Goal: Information Seeking & Learning: Compare options

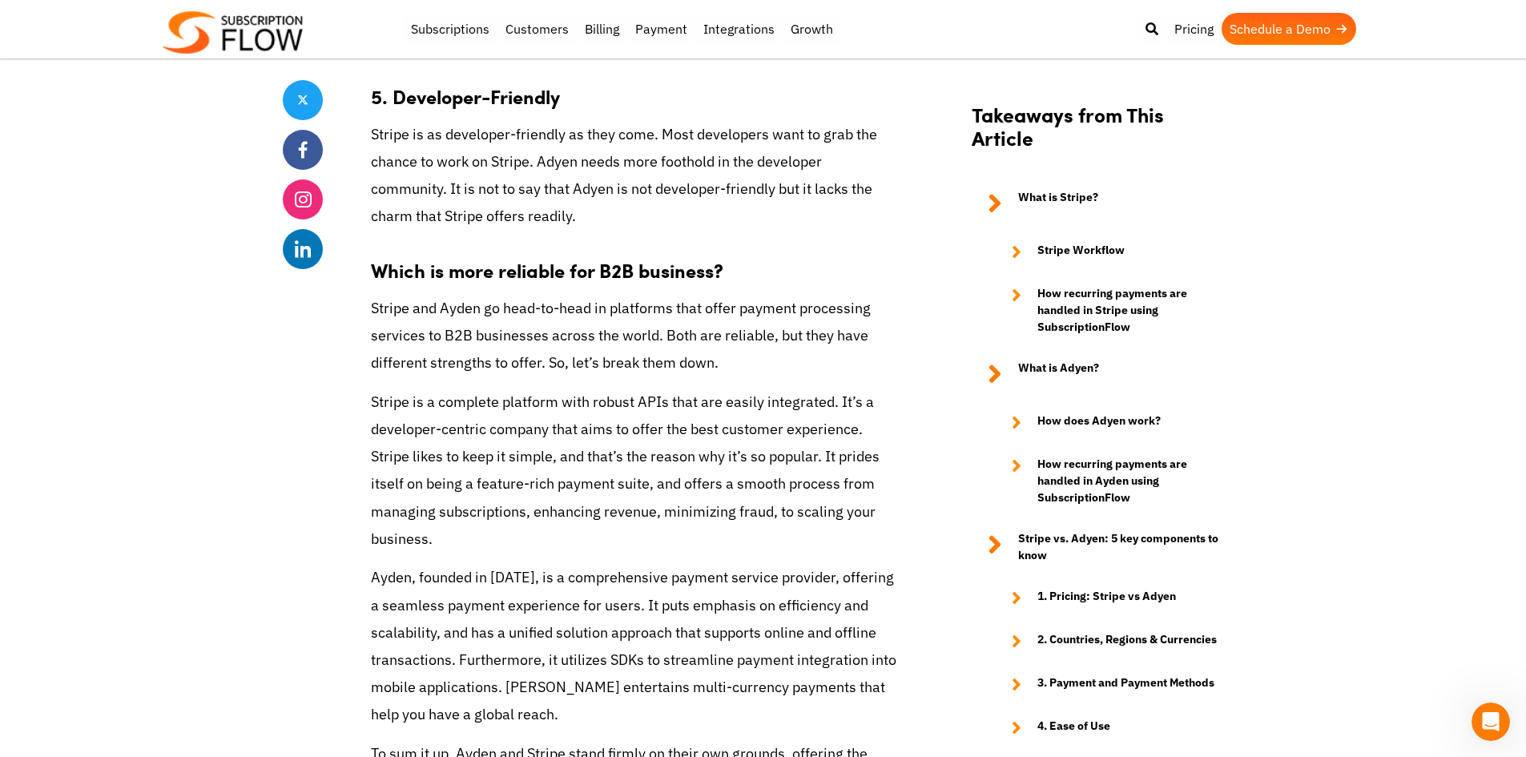
scroll to position [7094, 0]
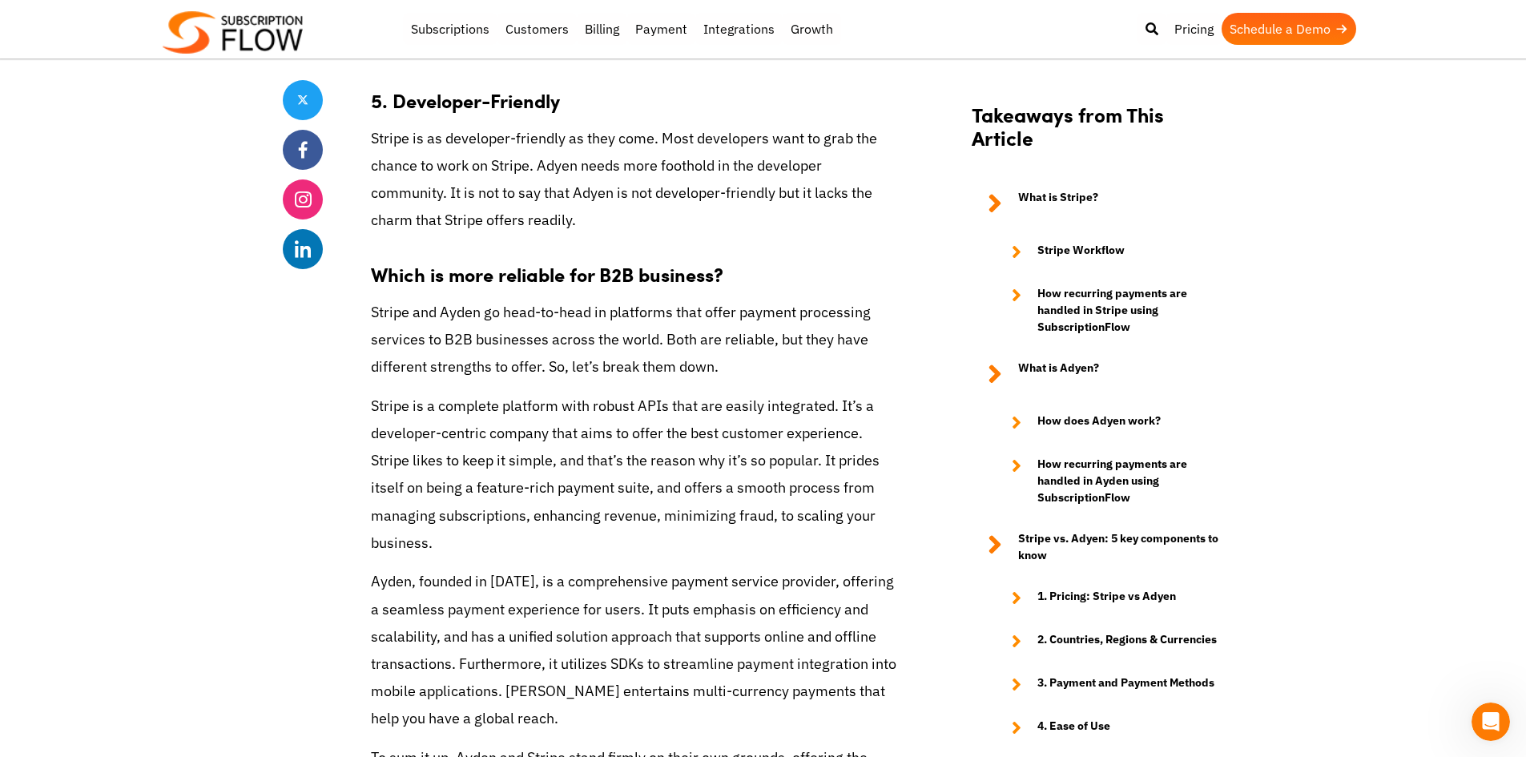
click at [1084, 589] on strong "1. Pricing: Stripe vs Adyen" at bounding box center [1106, 598] width 139 height 19
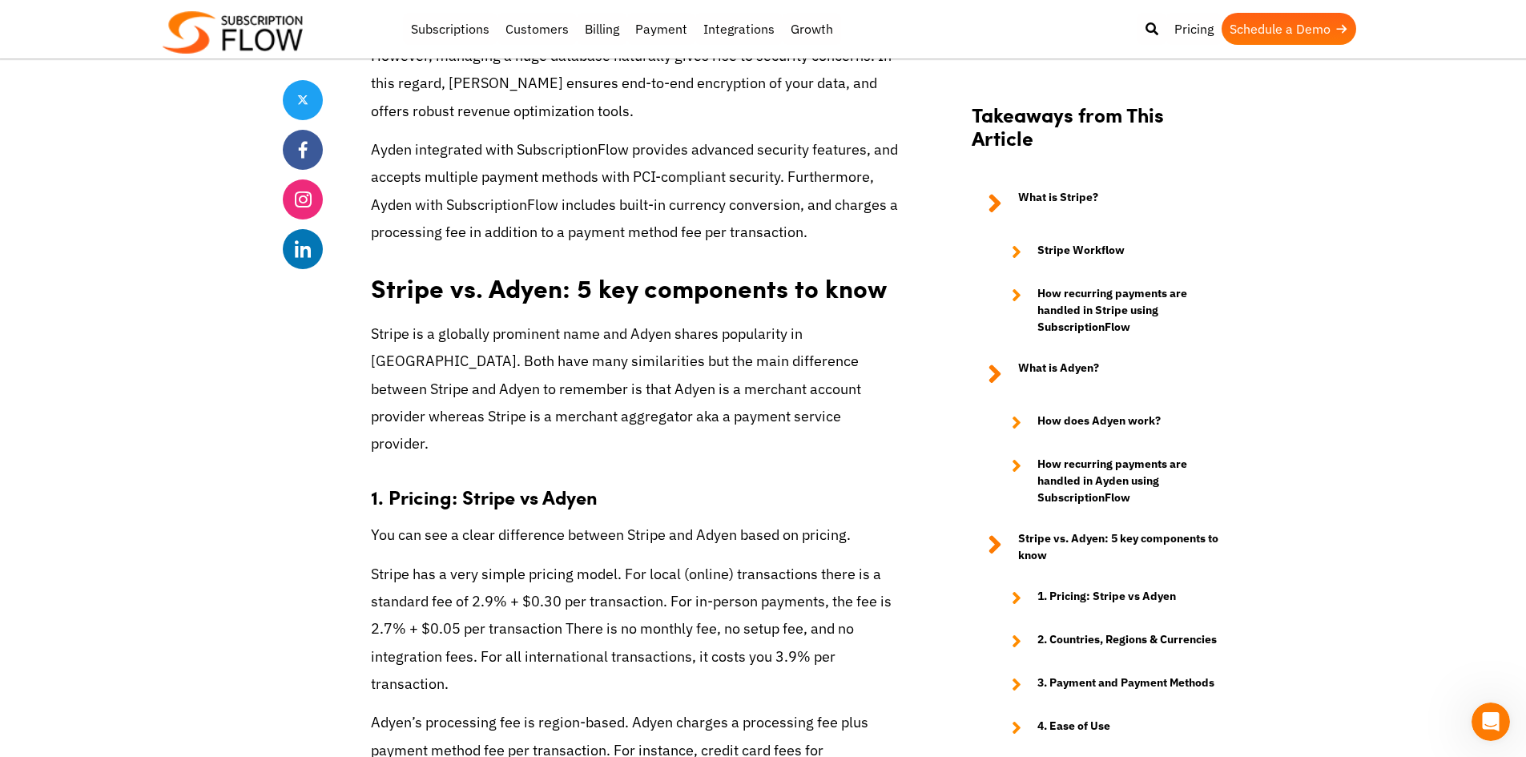
scroll to position [4920, 0]
drag, startPoint x: 662, startPoint y: 366, endPoint x: 621, endPoint y: 351, distance: 44.3
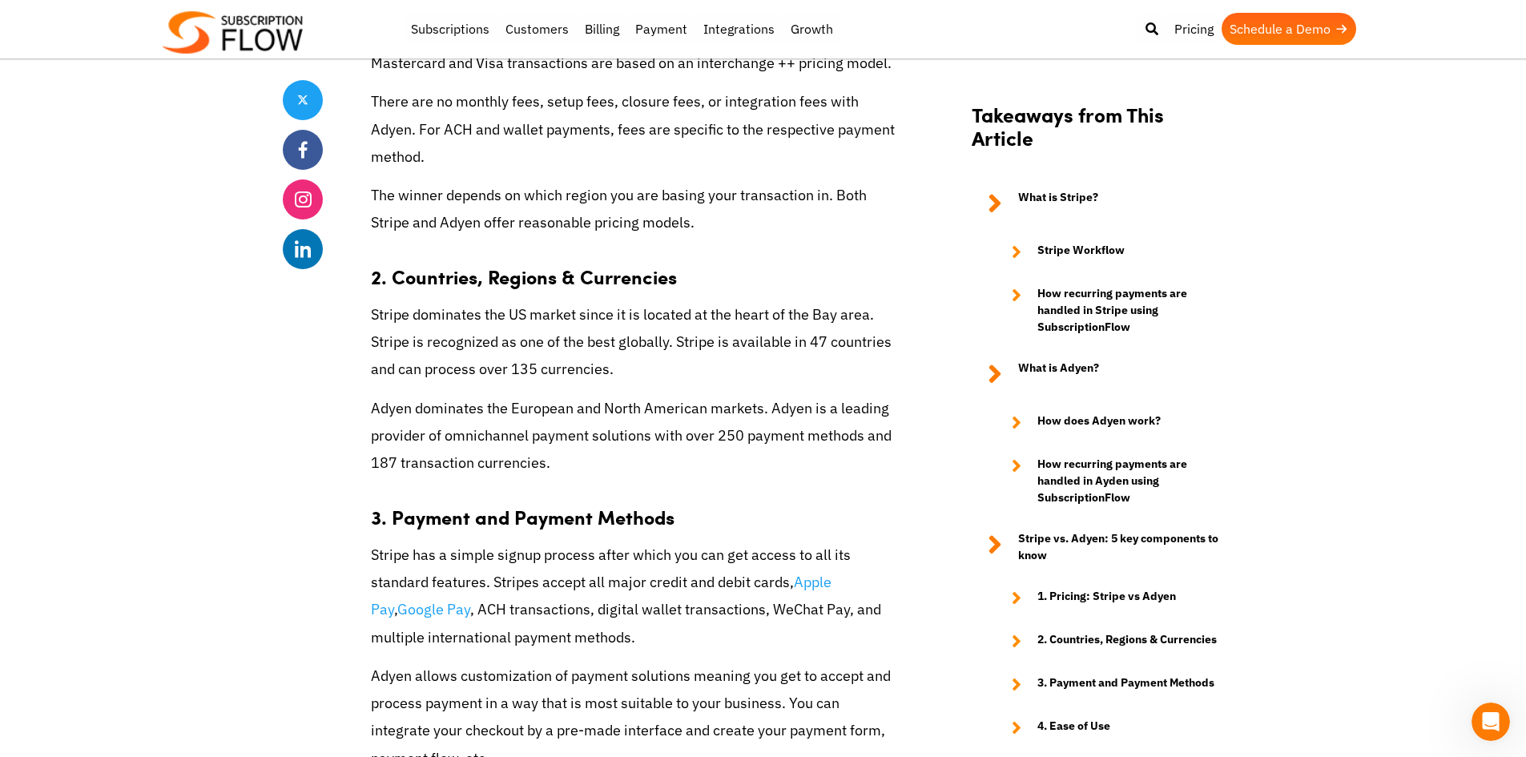
scroll to position [6024, 0]
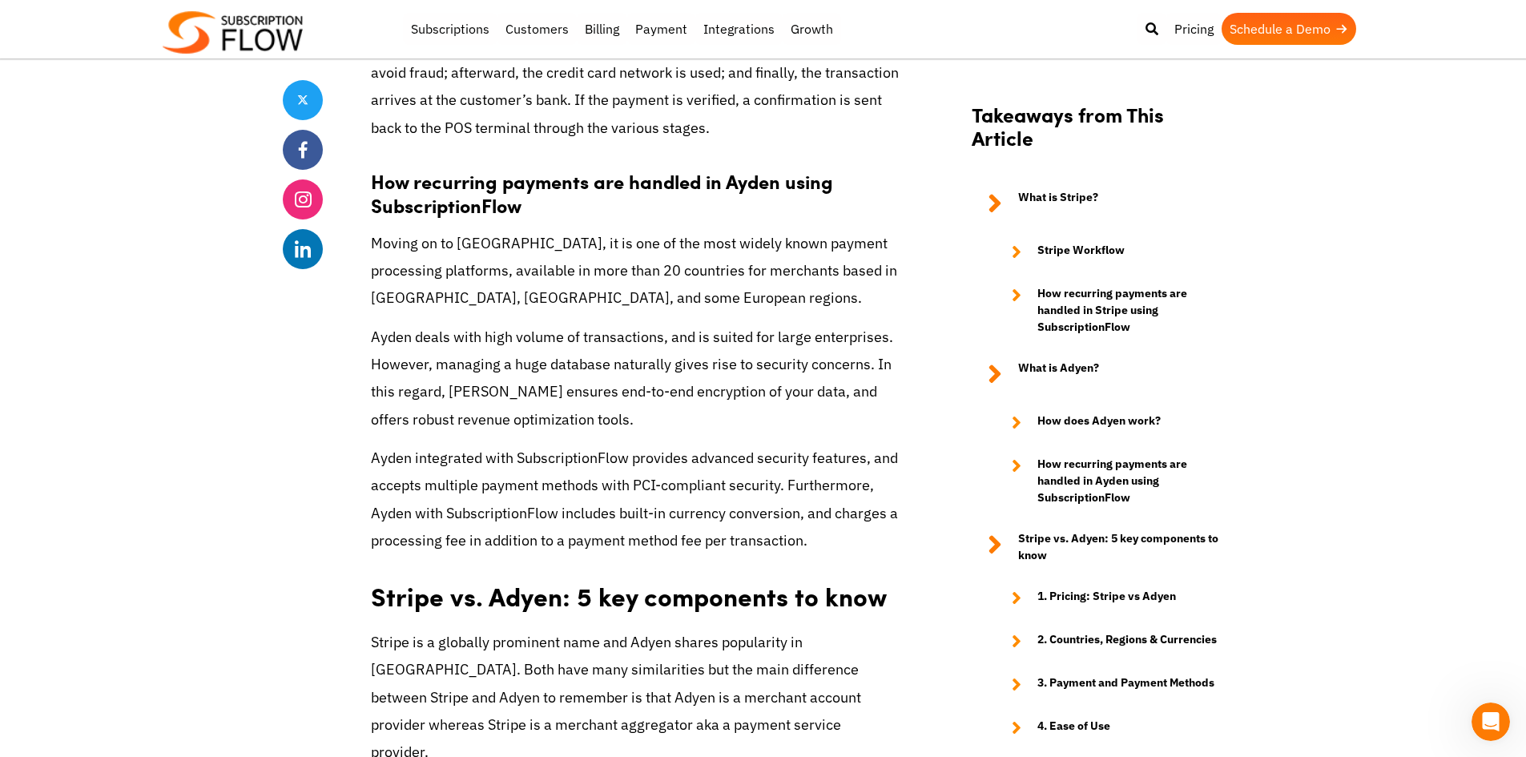
scroll to position [4608, 0]
drag, startPoint x: 621, startPoint y: 329, endPoint x: 661, endPoint y: 352, distance: 45.2
drag, startPoint x: 624, startPoint y: 332, endPoint x: 668, endPoint y: 357, distance: 50.6
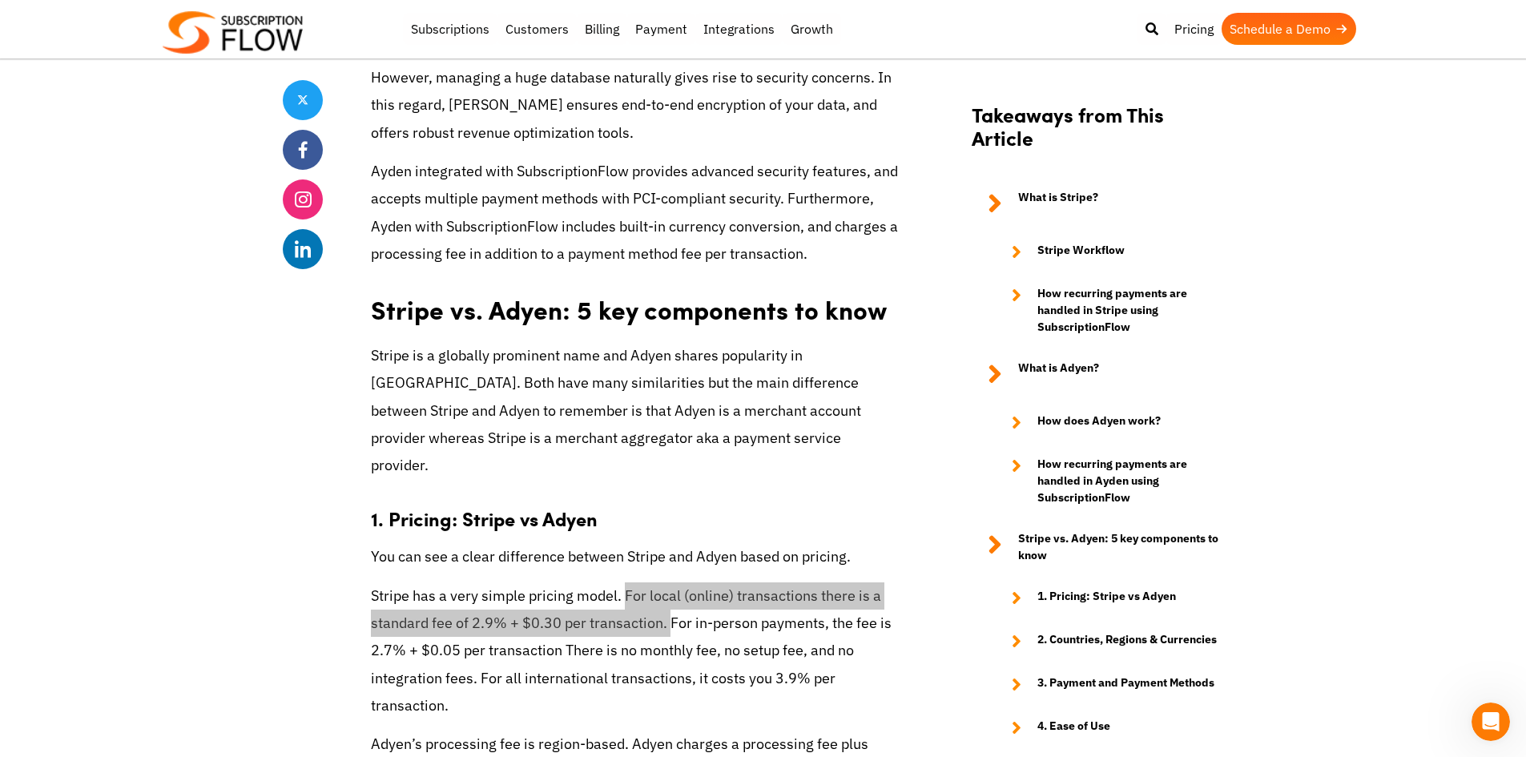
scroll to position [4897, 0]
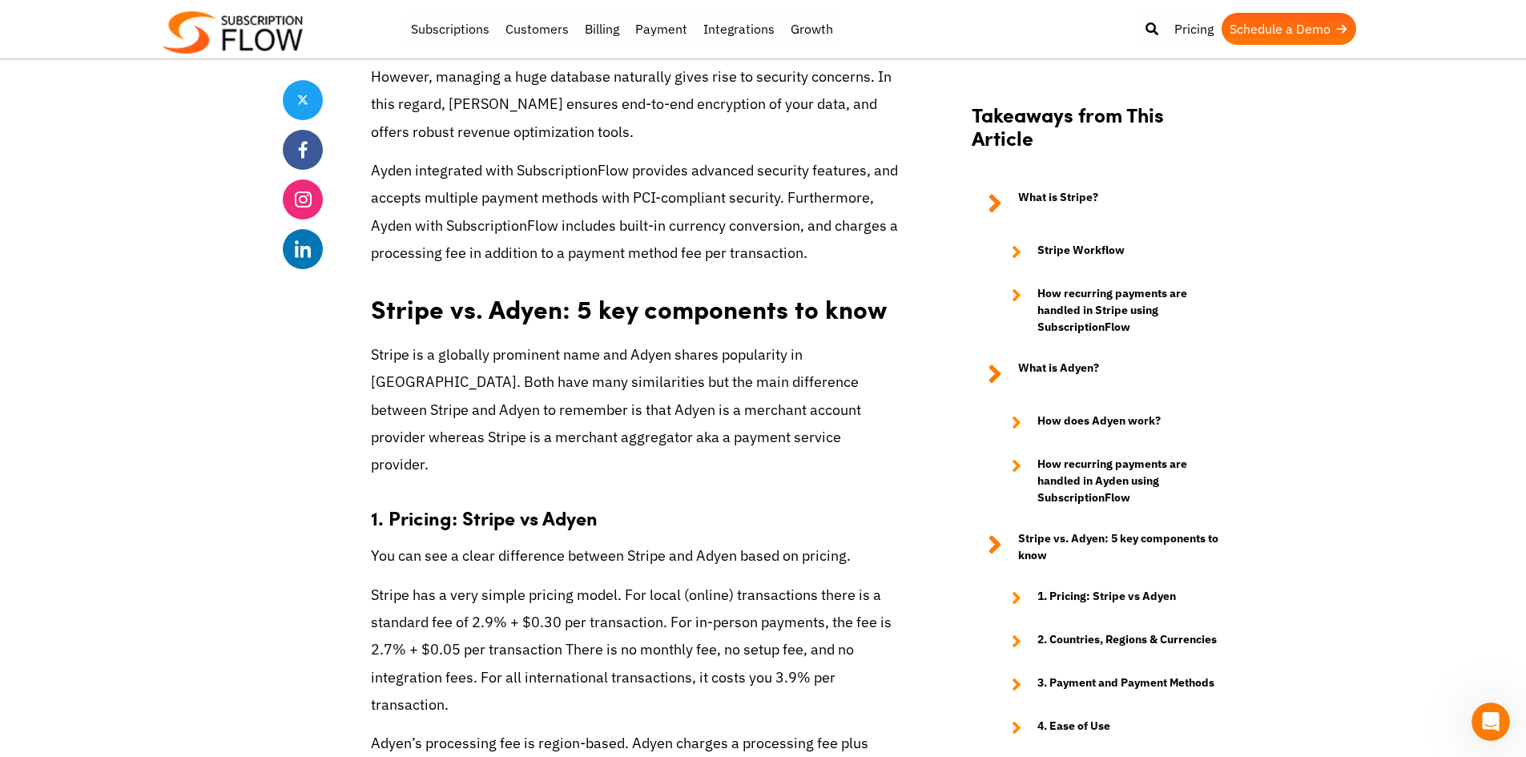
drag, startPoint x: 395, startPoint y: 469, endPoint x: 673, endPoint y: 473, distance: 277.9
copy strong "Countries, Regions & Currencies"
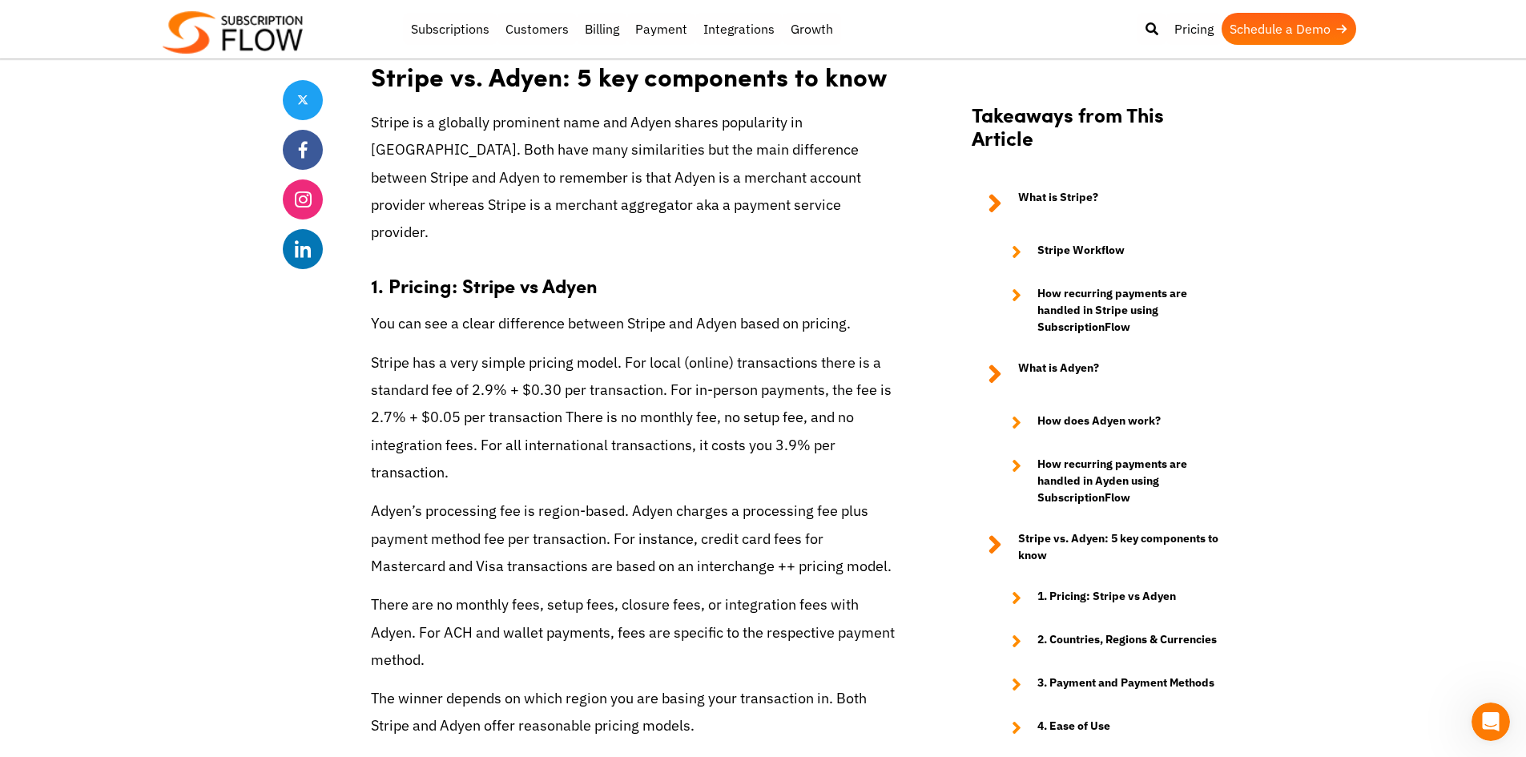
scroll to position [5131, 0]
drag, startPoint x: 391, startPoint y: 464, endPoint x: 673, endPoint y: 476, distance: 282.2
copy strong "Payment and Payment Methods"
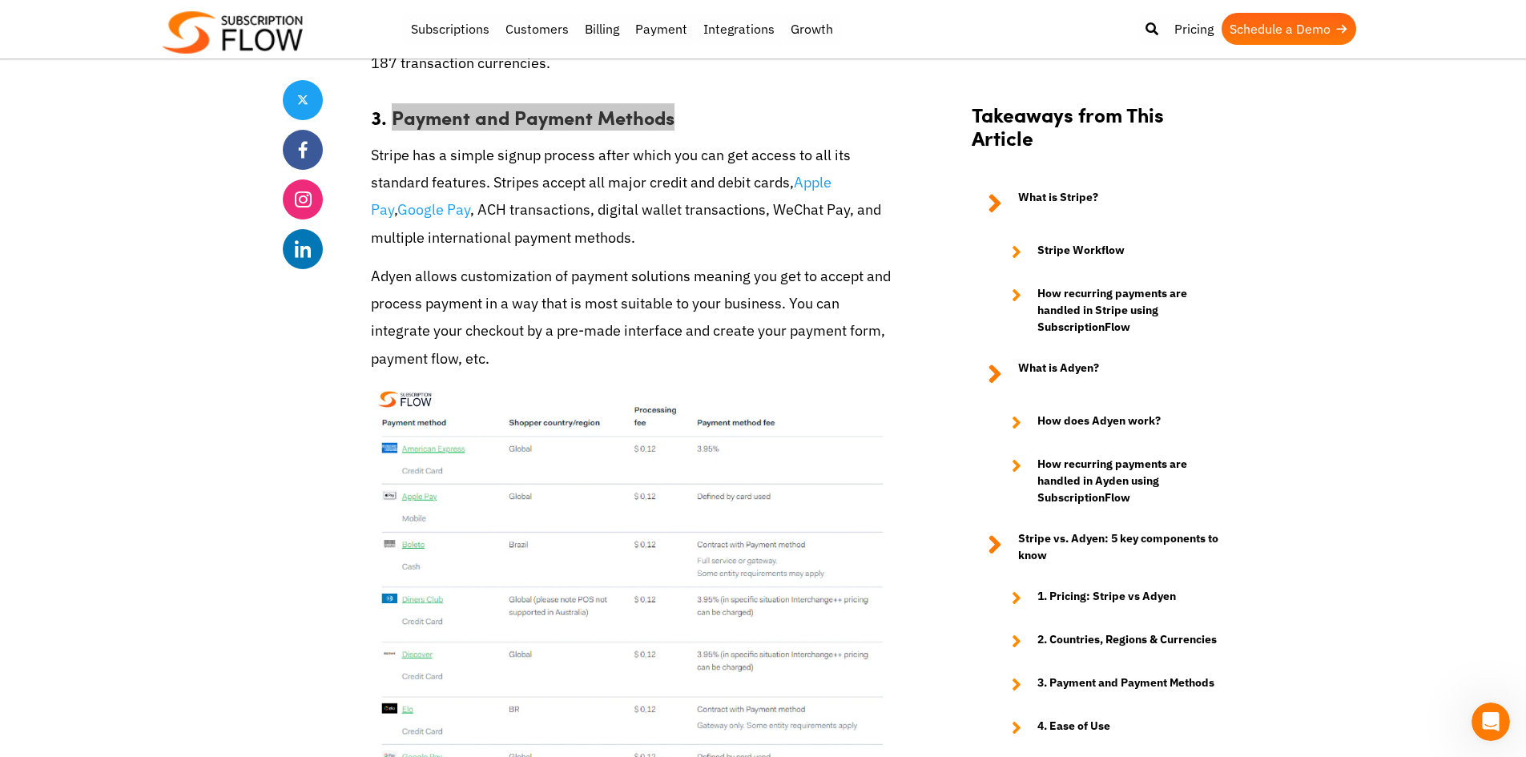
scroll to position [6035, 0]
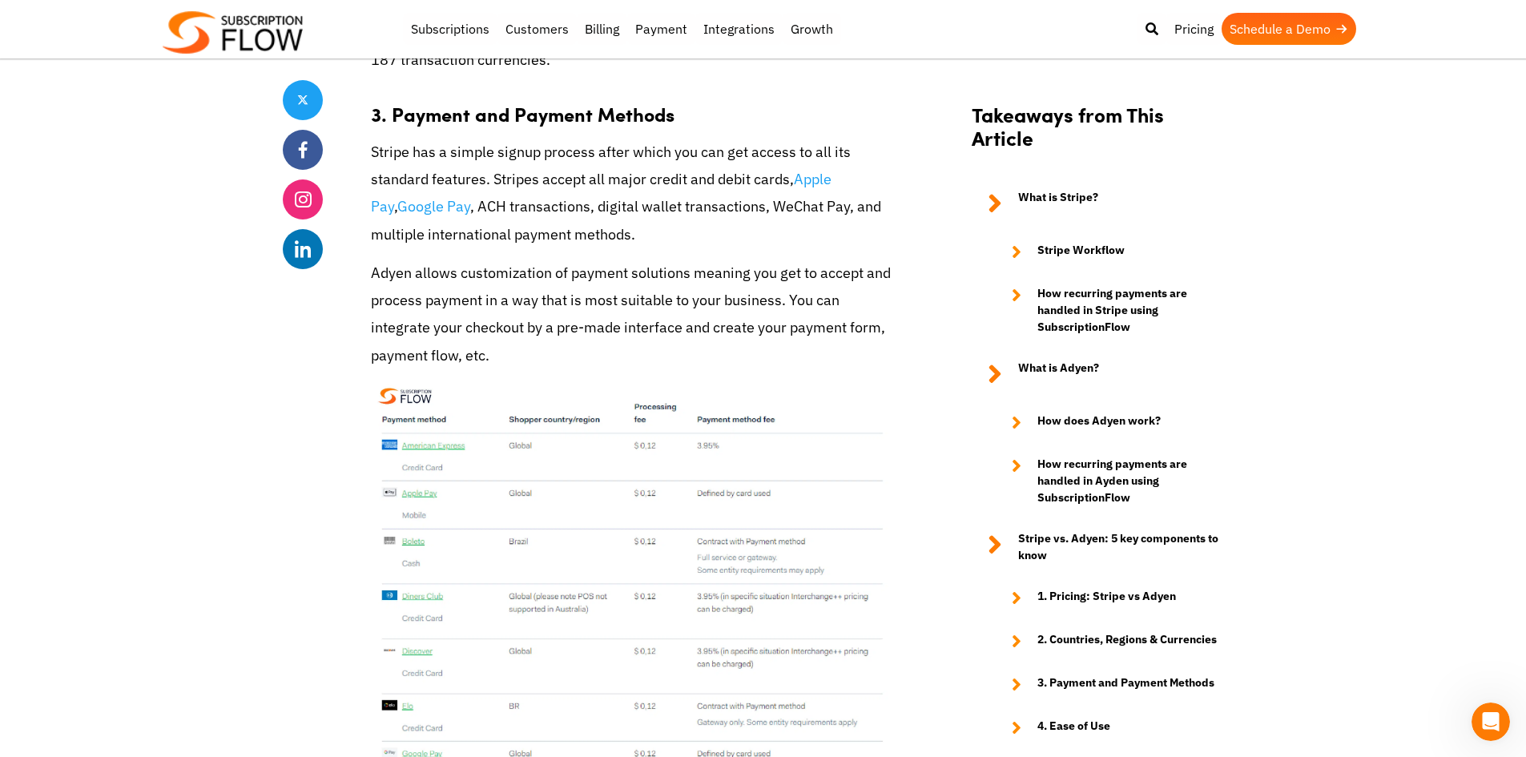
drag, startPoint x: 393, startPoint y: 375, endPoint x: 495, endPoint y: 381, distance: 101.9
copy strong "Ease of Use"
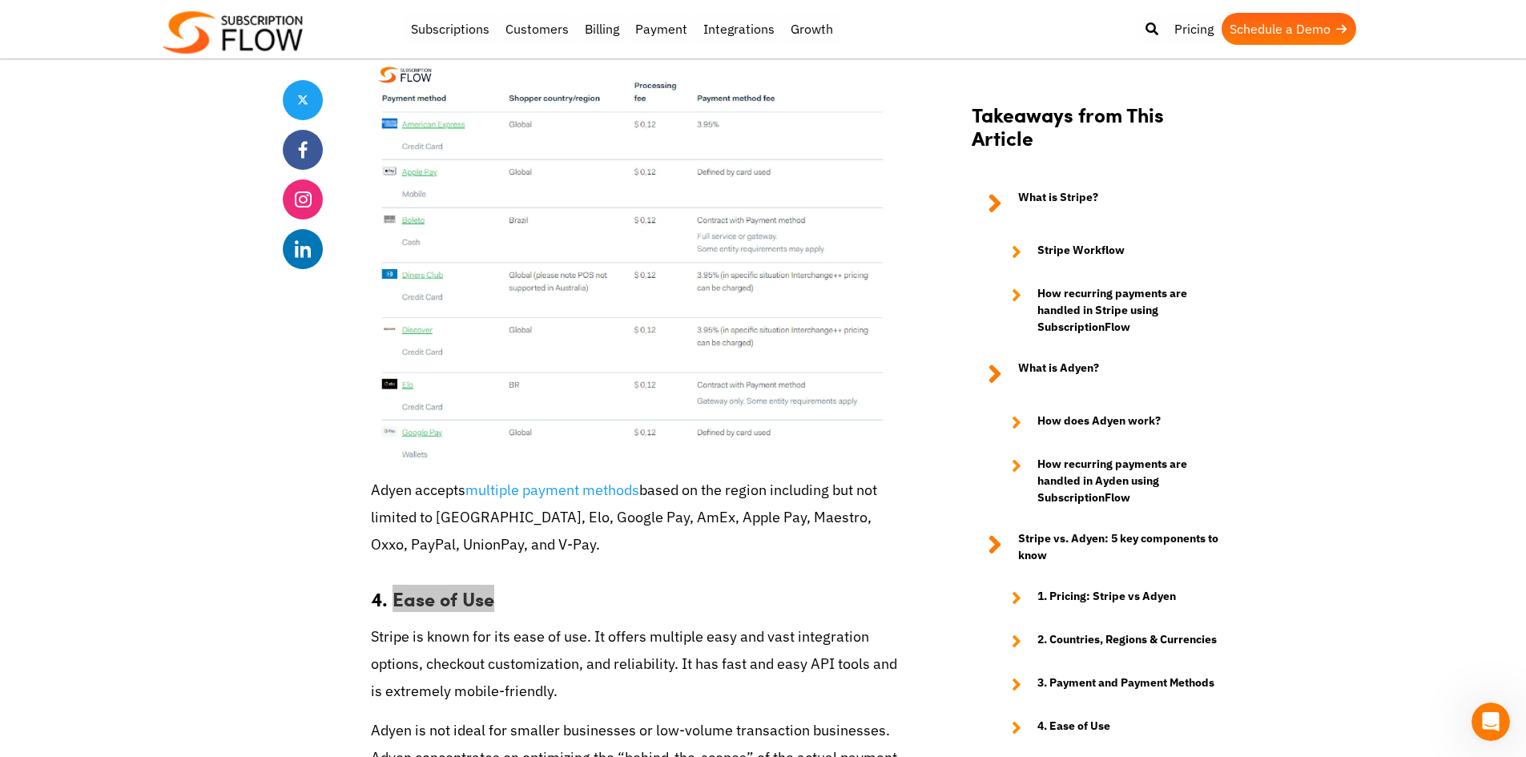
scroll to position [6357, 0]
drag, startPoint x: 393, startPoint y: 285, endPoint x: 561, endPoint y: 295, distance: 167.7
copy strong "Developer-Friendly"
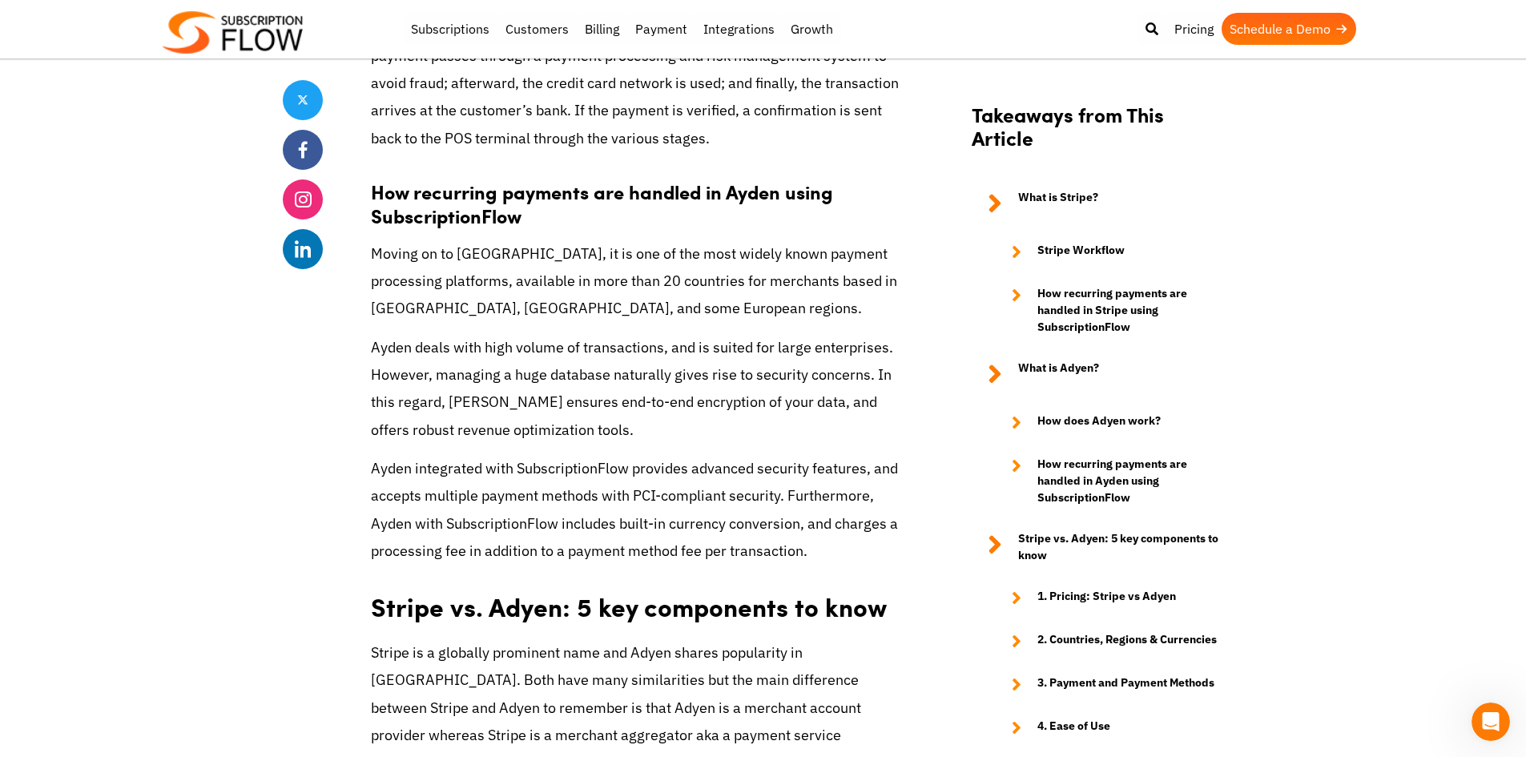
scroll to position [4598, 0]
drag, startPoint x: 623, startPoint y: 341, endPoint x: 670, endPoint y: 350, distance: 47.3
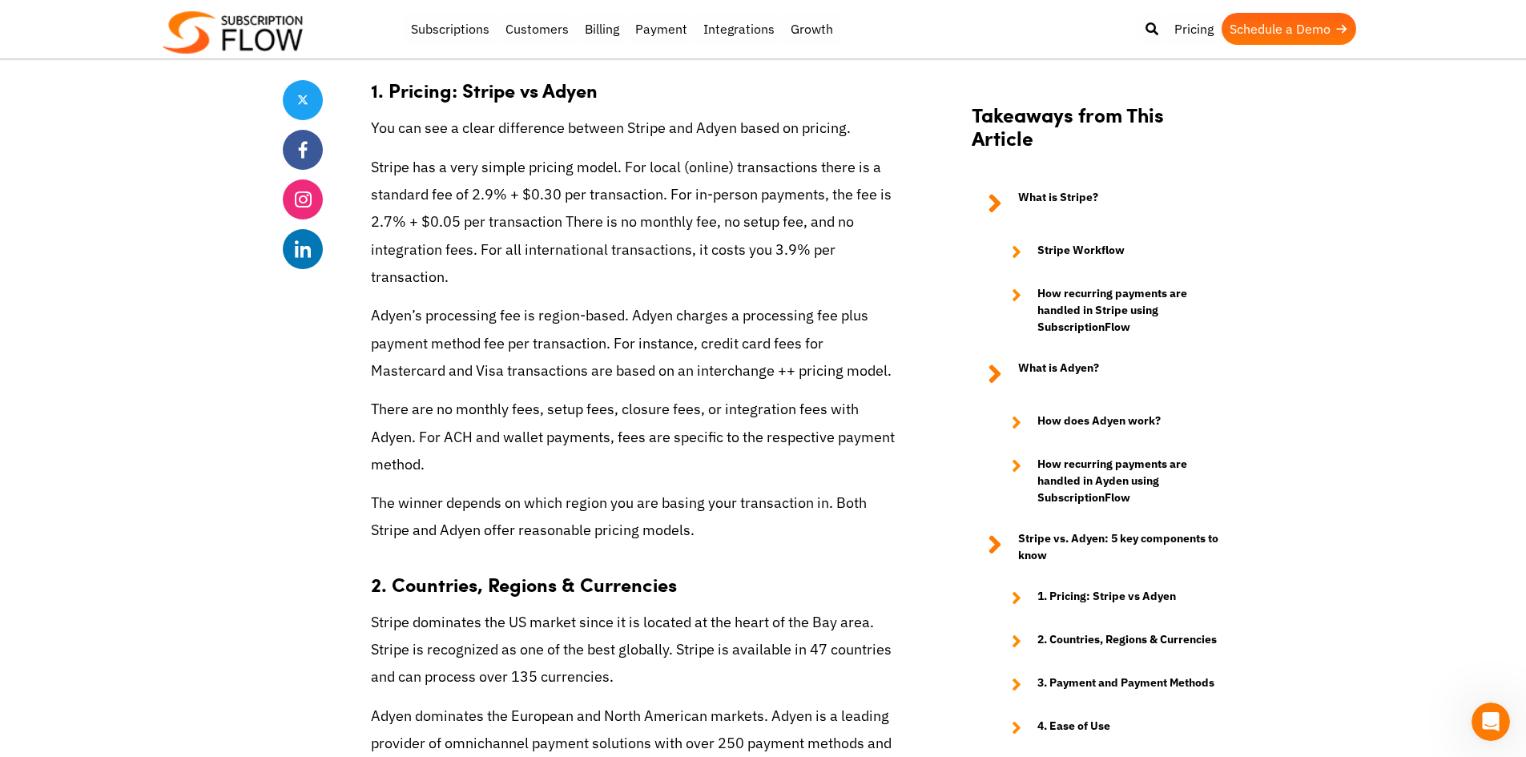
scroll to position [5325, 0]
drag, startPoint x: 589, startPoint y: 339, endPoint x: 628, endPoint y: 393, distance: 67.1
copy p "all major credit and debit cards, Apple Pay , Google Pay , ACH transactions, di…"
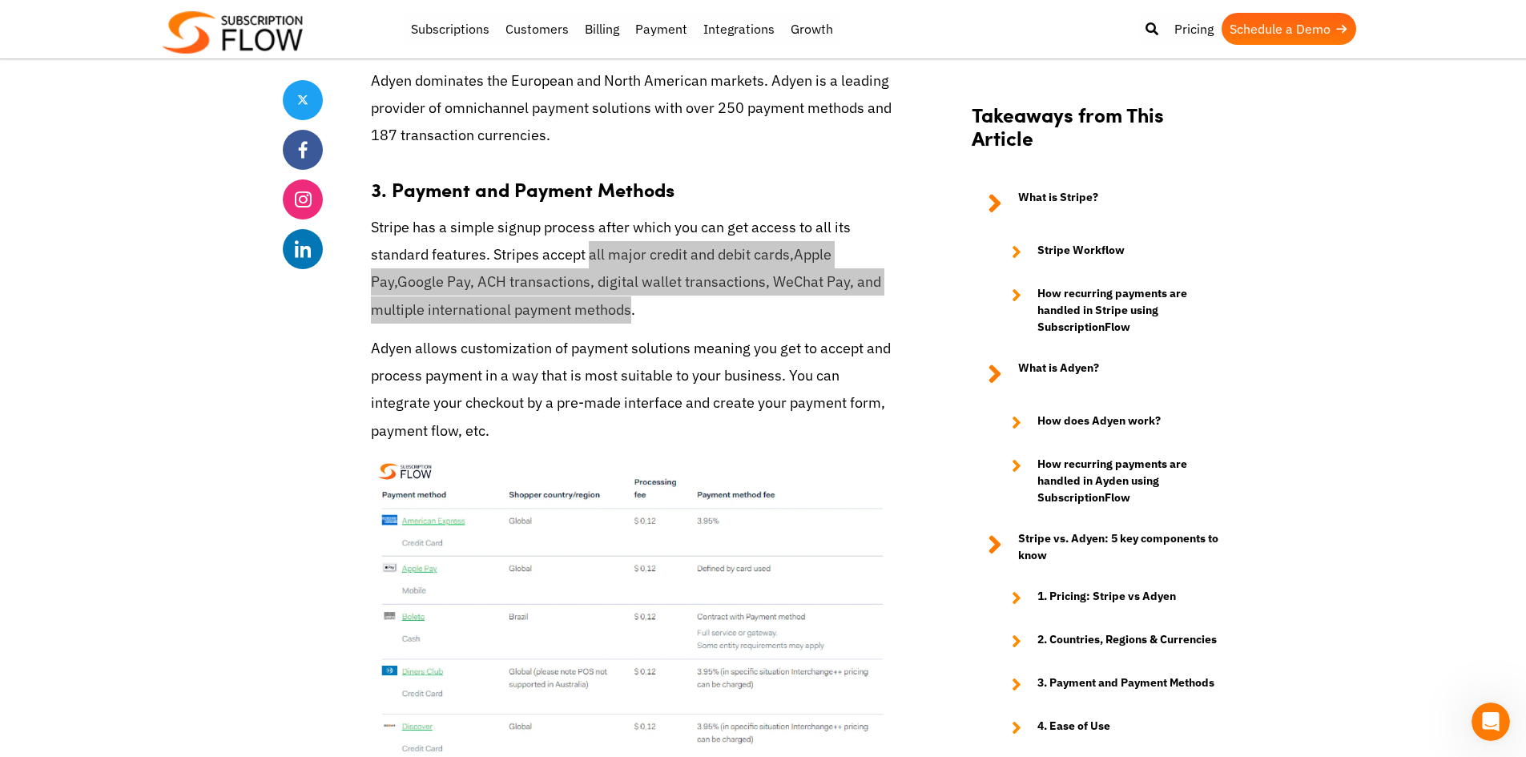
scroll to position [5960, 0]
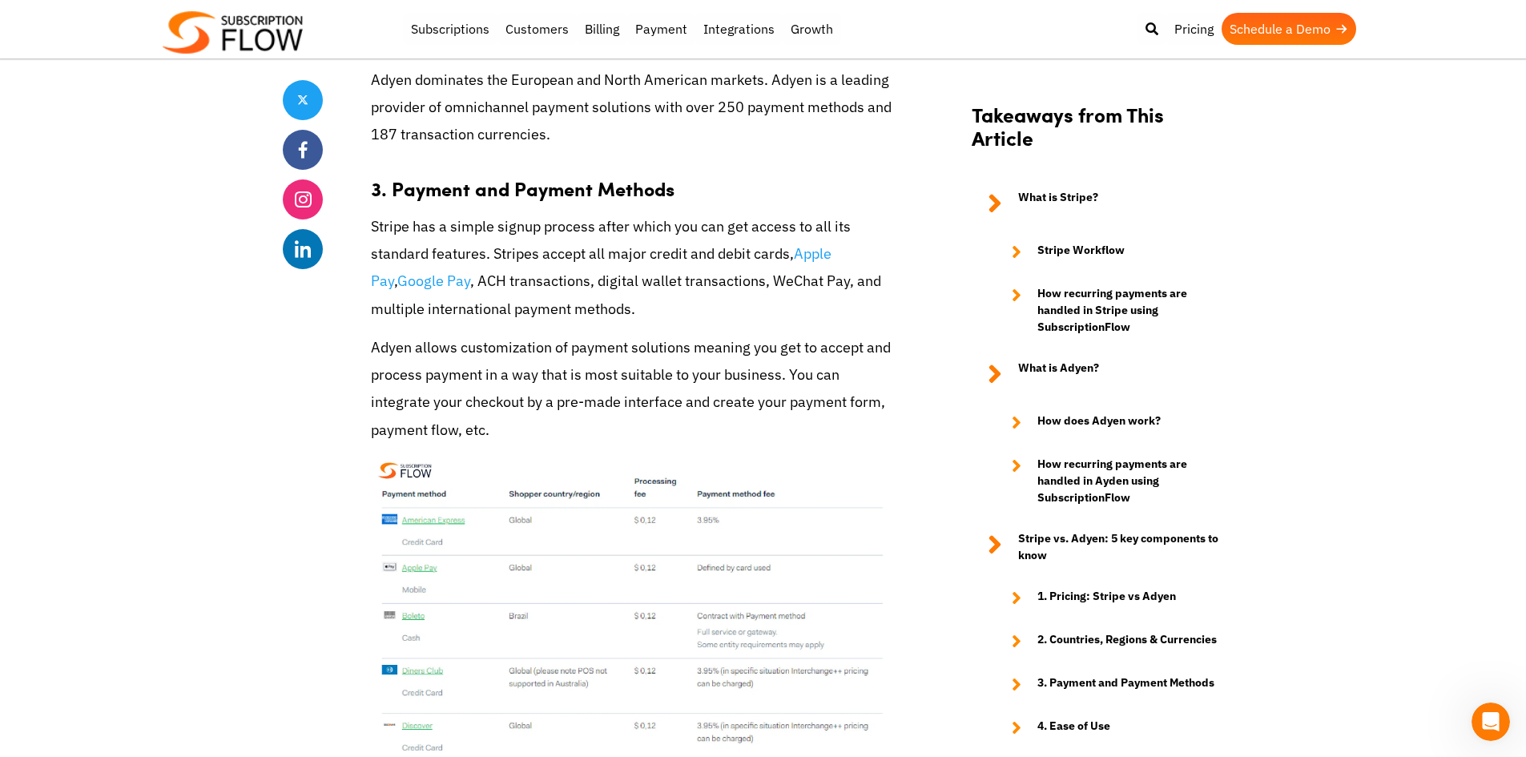
drag, startPoint x: 436, startPoint y: 366, endPoint x: 519, endPoint y: 395, distance: 88.1
copy p "Boleto, Elo, Google Pay, AmEx, Apple Pay, Maestro, Oxxo, PayPal, UnionPay, and …"
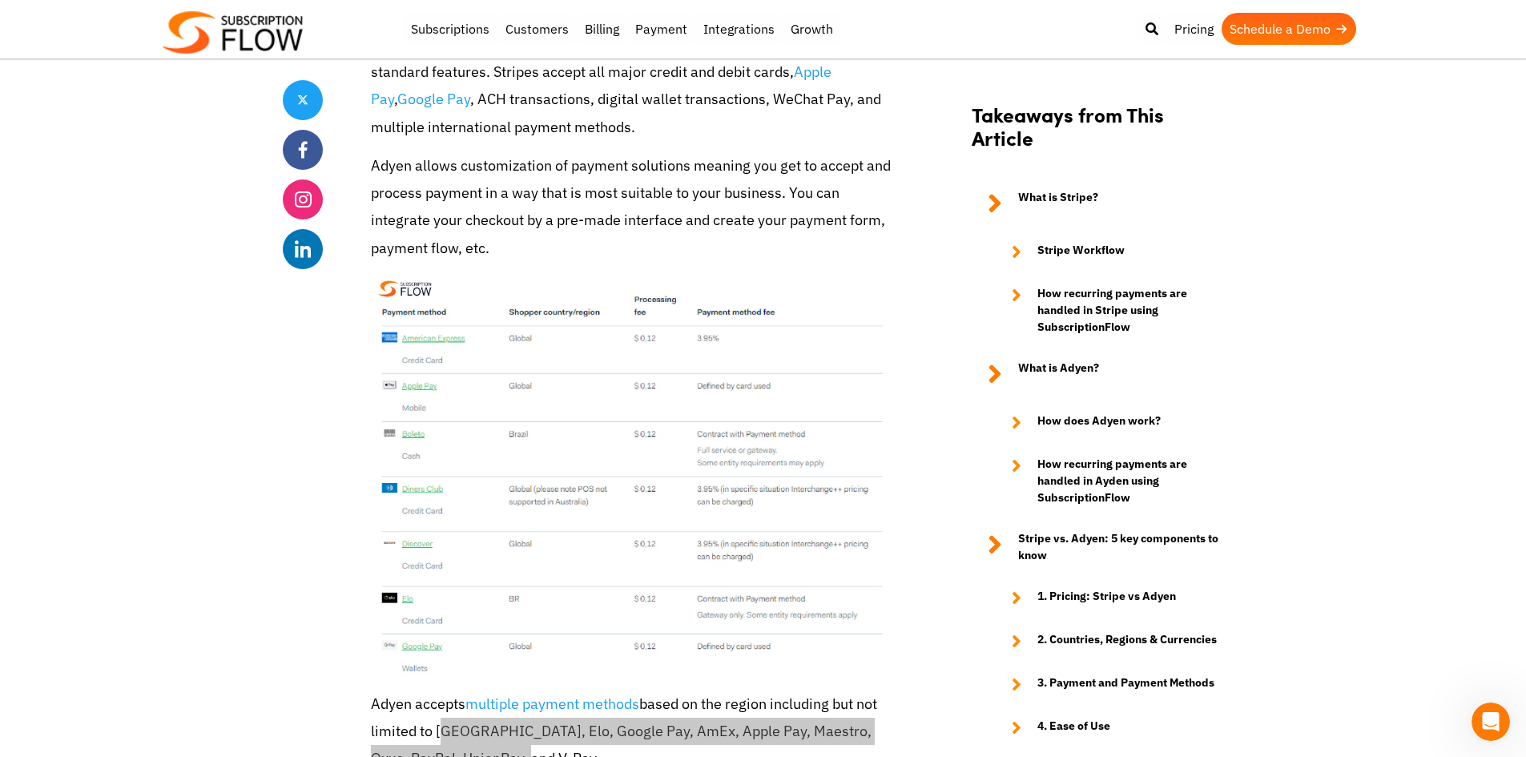
scroll to position [6144, 0]
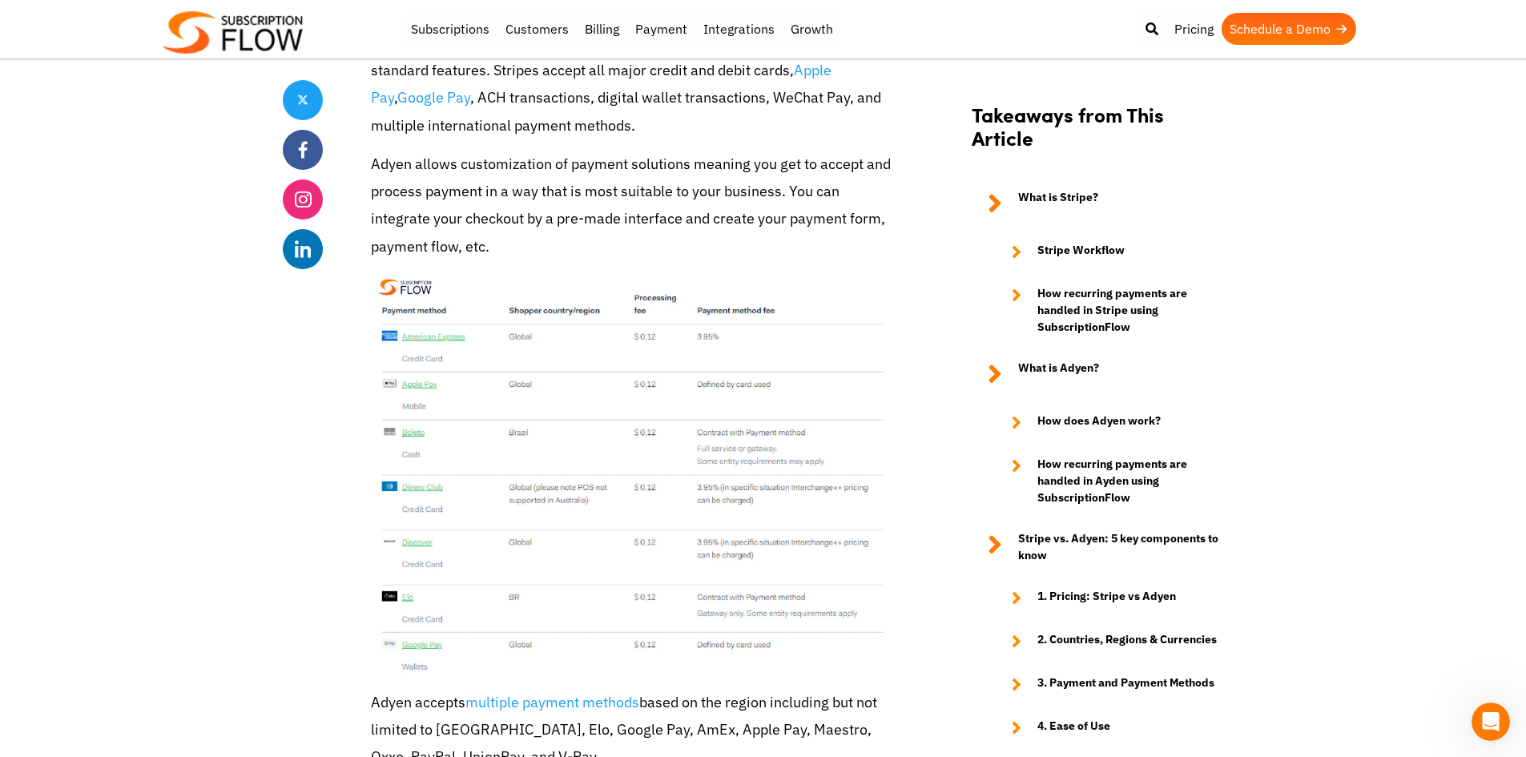
drag, startPoint x: 428, startPoint y: 399, endPoint x: 881, endPoint y: 390, distance: 452.6
copy p "not ideal for smaller businesses or low-volume transaction businesses"
drag, startPoint x: 679, startPoint y: 322, endPoint x: 700, endPoint y: 344, distance: 30.6
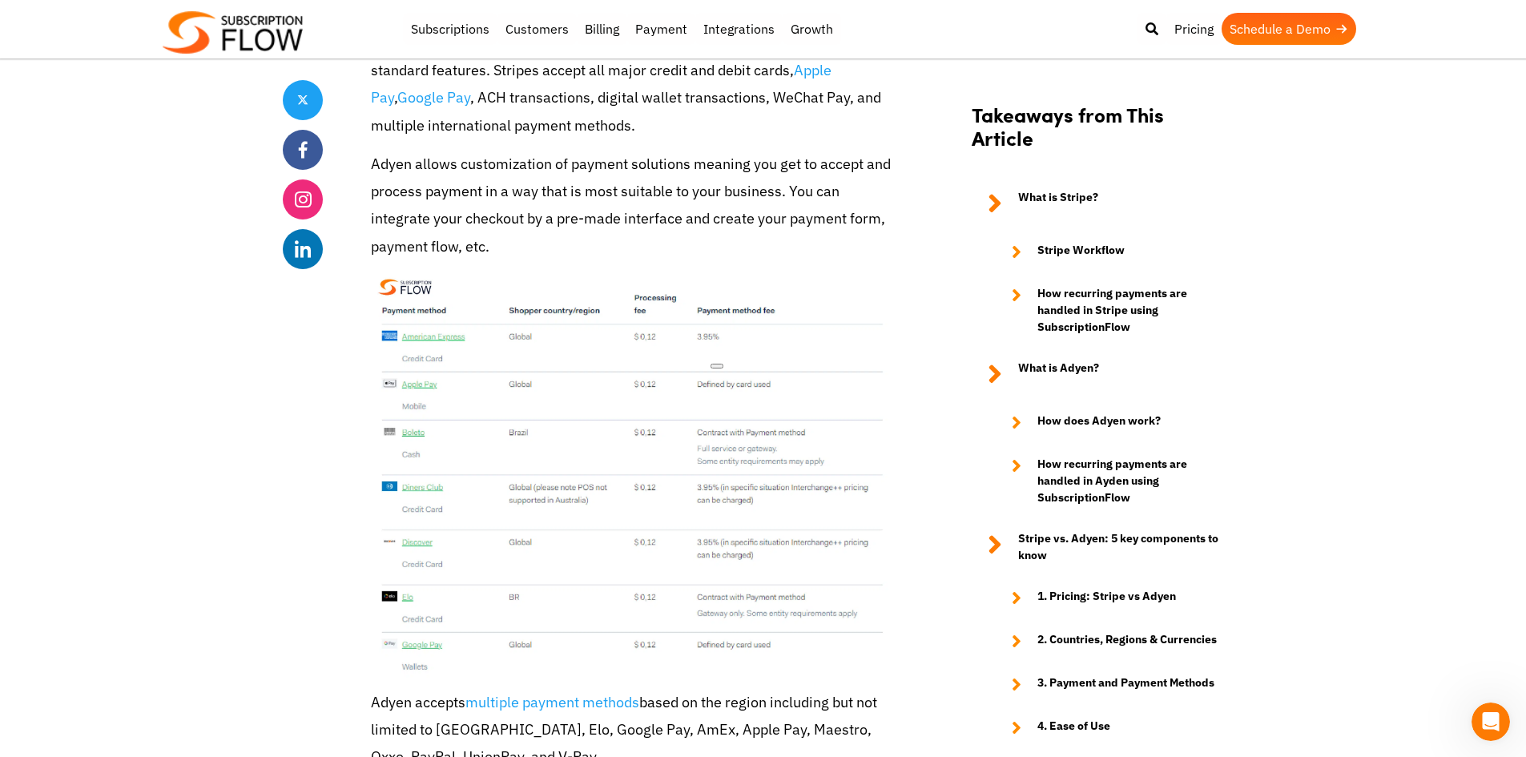
copy p "It has fast and easy API tools and is extremely mobile-friendly."
drag, startPoint x: 446, startPoint y: 540, endPoint x: 563, endPoint y: 548, distance: 117.2
copy p "developer-friendly"
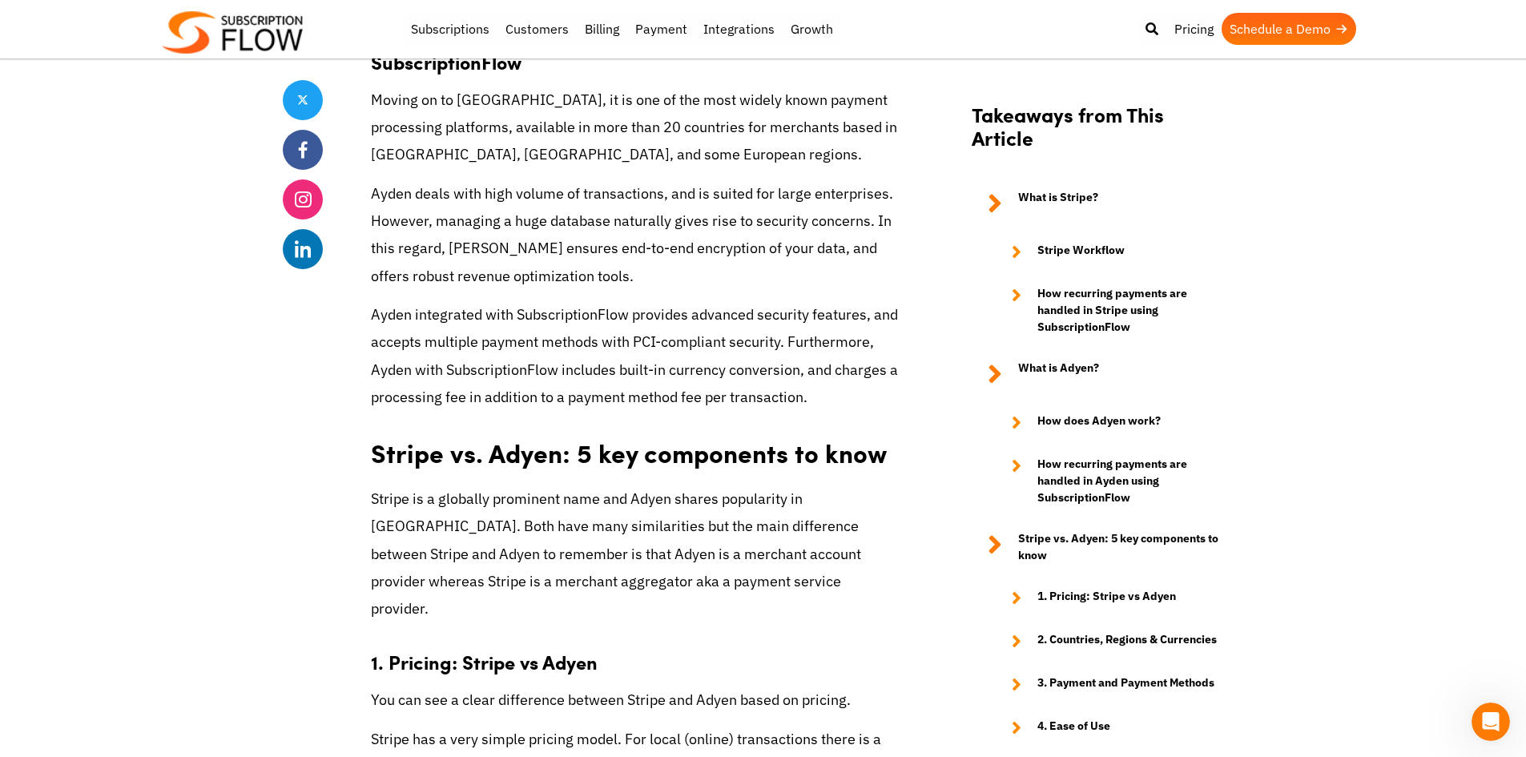
scroll to position [4724, 0]
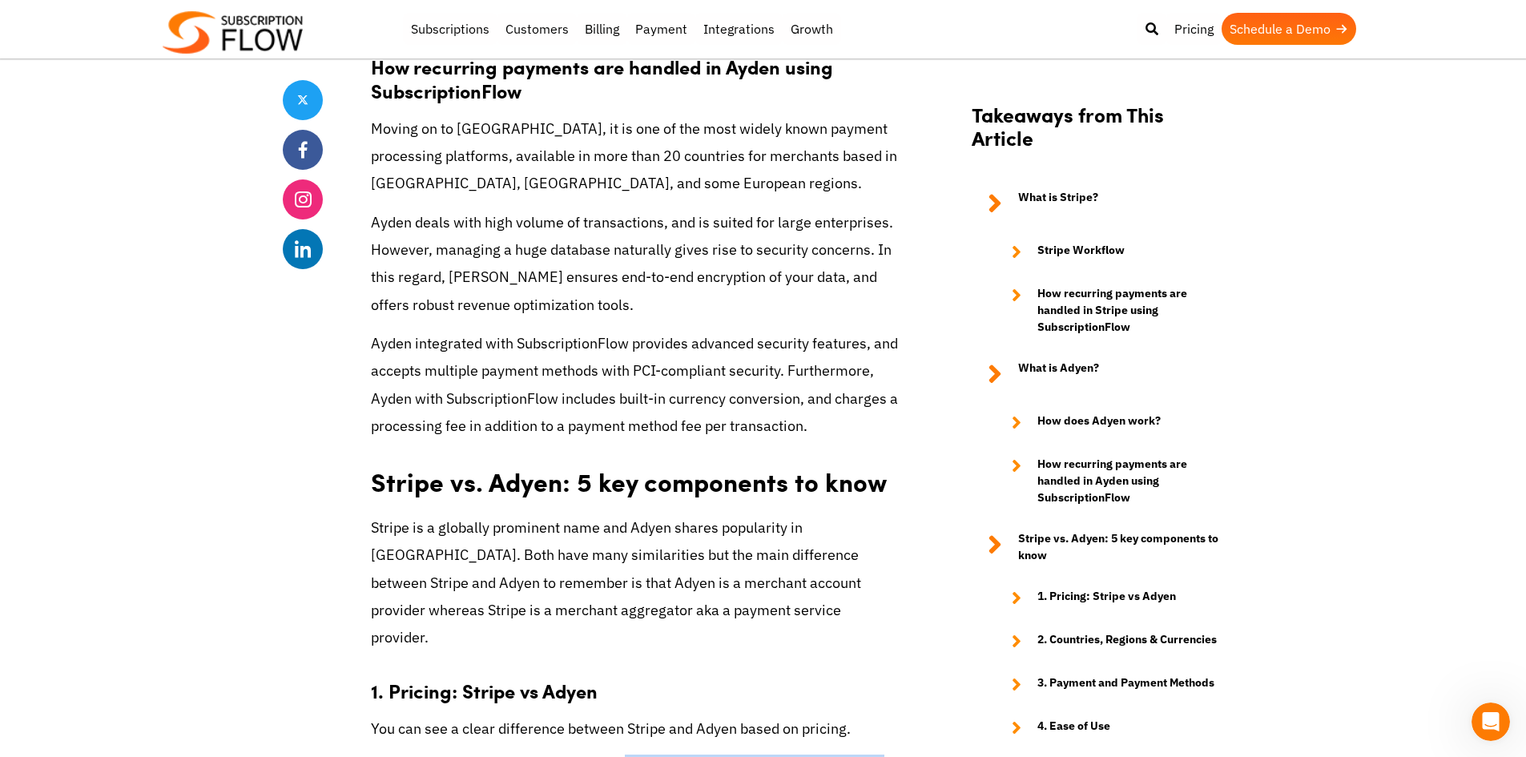
drag, startPoint x: 625, startPoint y: 221, endPoint x: 782, endPoint y: 323, distance: 187.0
copy p "For local (online) transactions there is a standard fee of 2.9% + $0.30 per tra…"
drag, startPoint x: 630, startPoint y: 368, endPoint x: 826, endPoint y: 416, distance: 202.2
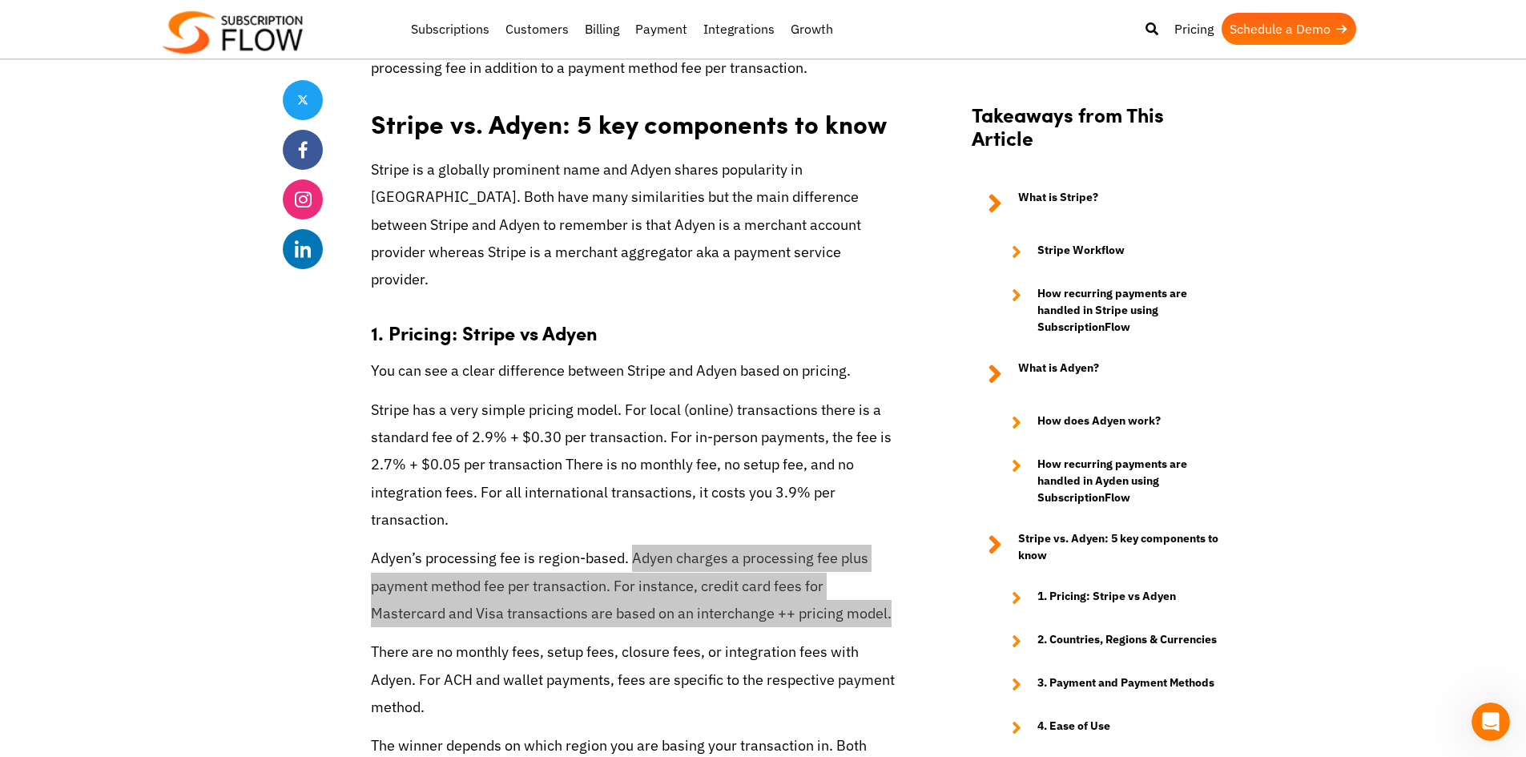
scroll to position [5124, 0]
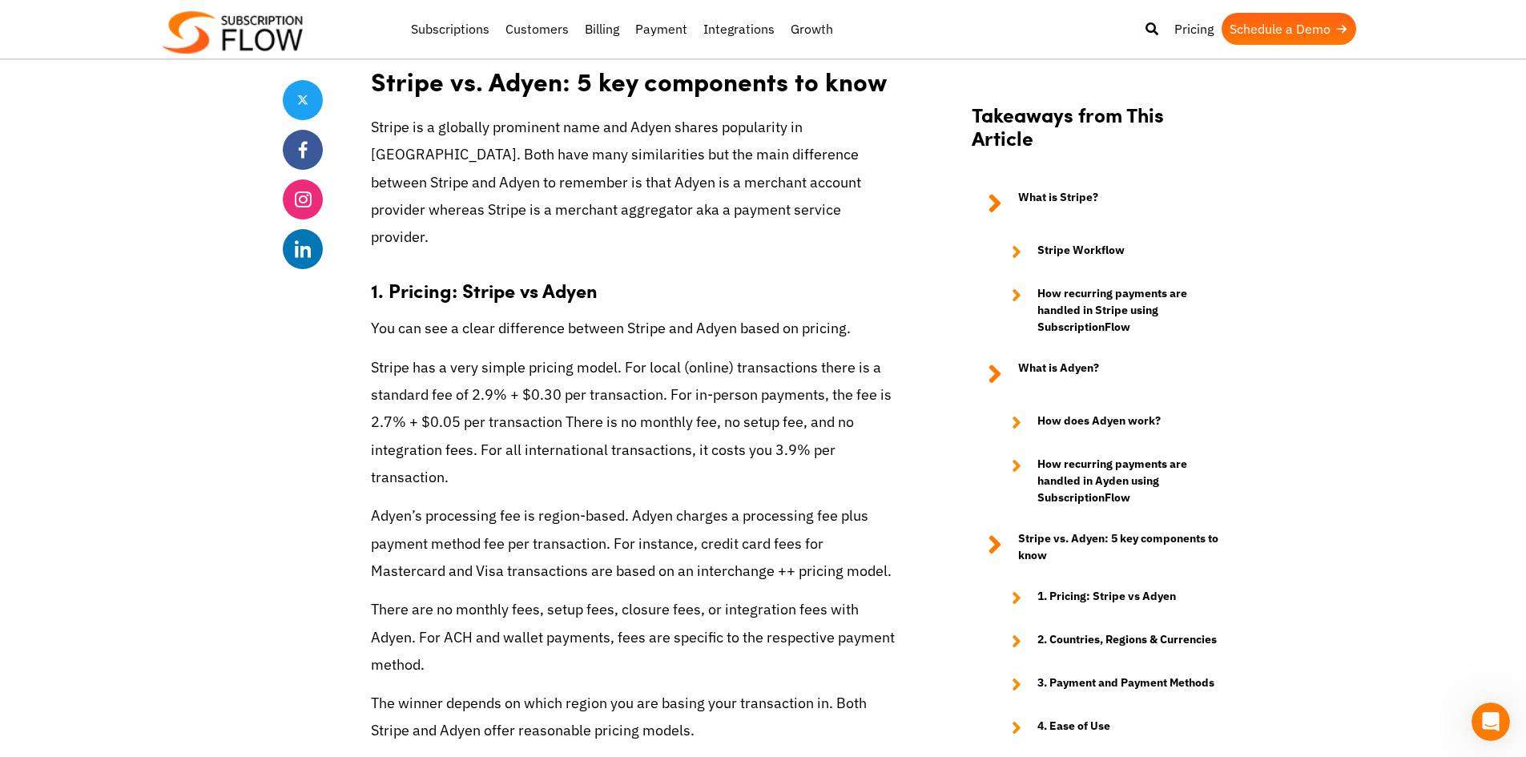
drag, startPoint x: 674, startPoint y: 301, endPoint x: 726, endPoint y: 328, distance: 59.1
drag, startPoint x: 491, startPoint y: 369, endPoint x: 759, endPoint y: 369, distance: 268.3
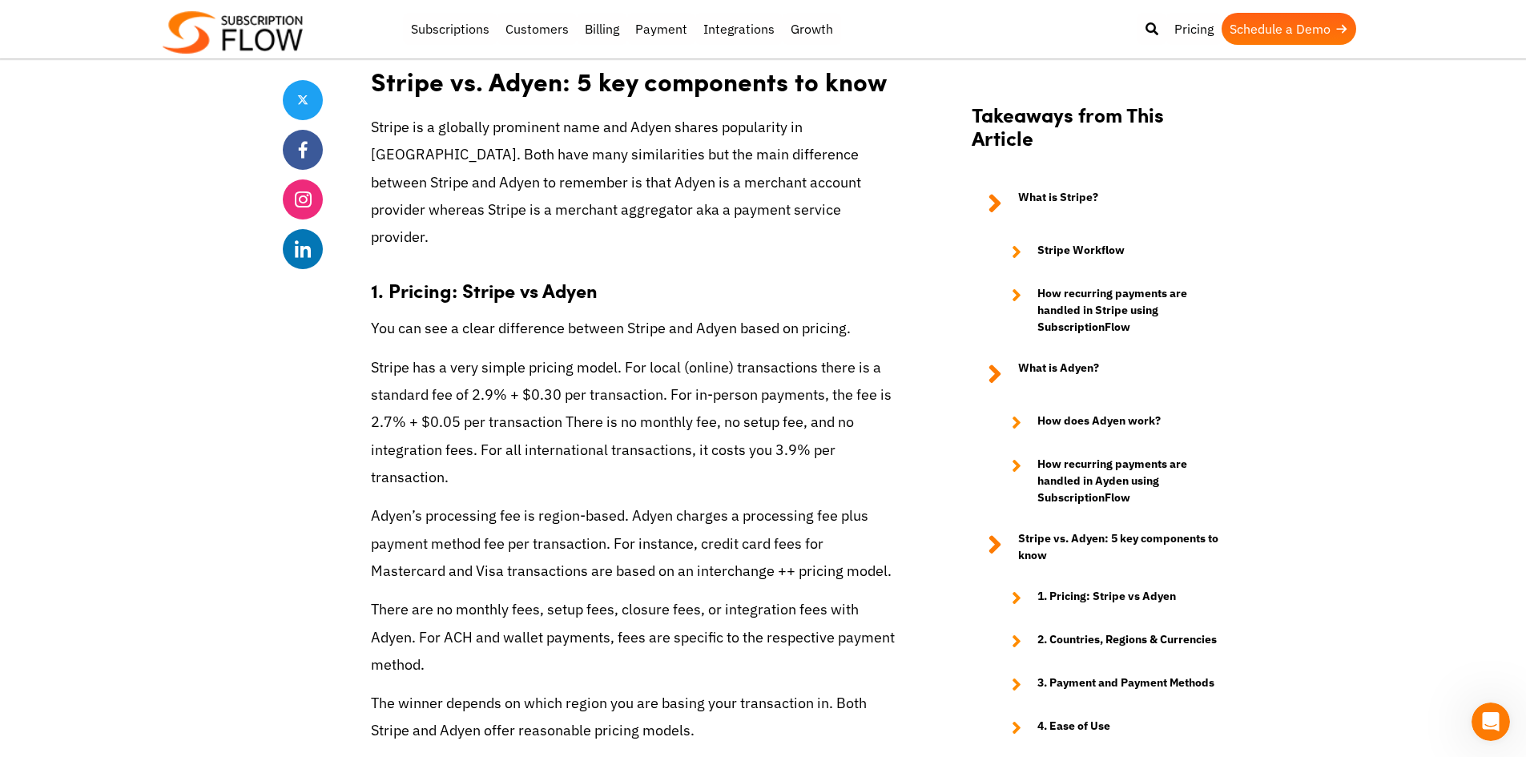
drag, startPoint x: 488, startPoint y: 366, endPoint x: 762, endPoint y: 374, distance: 274.8
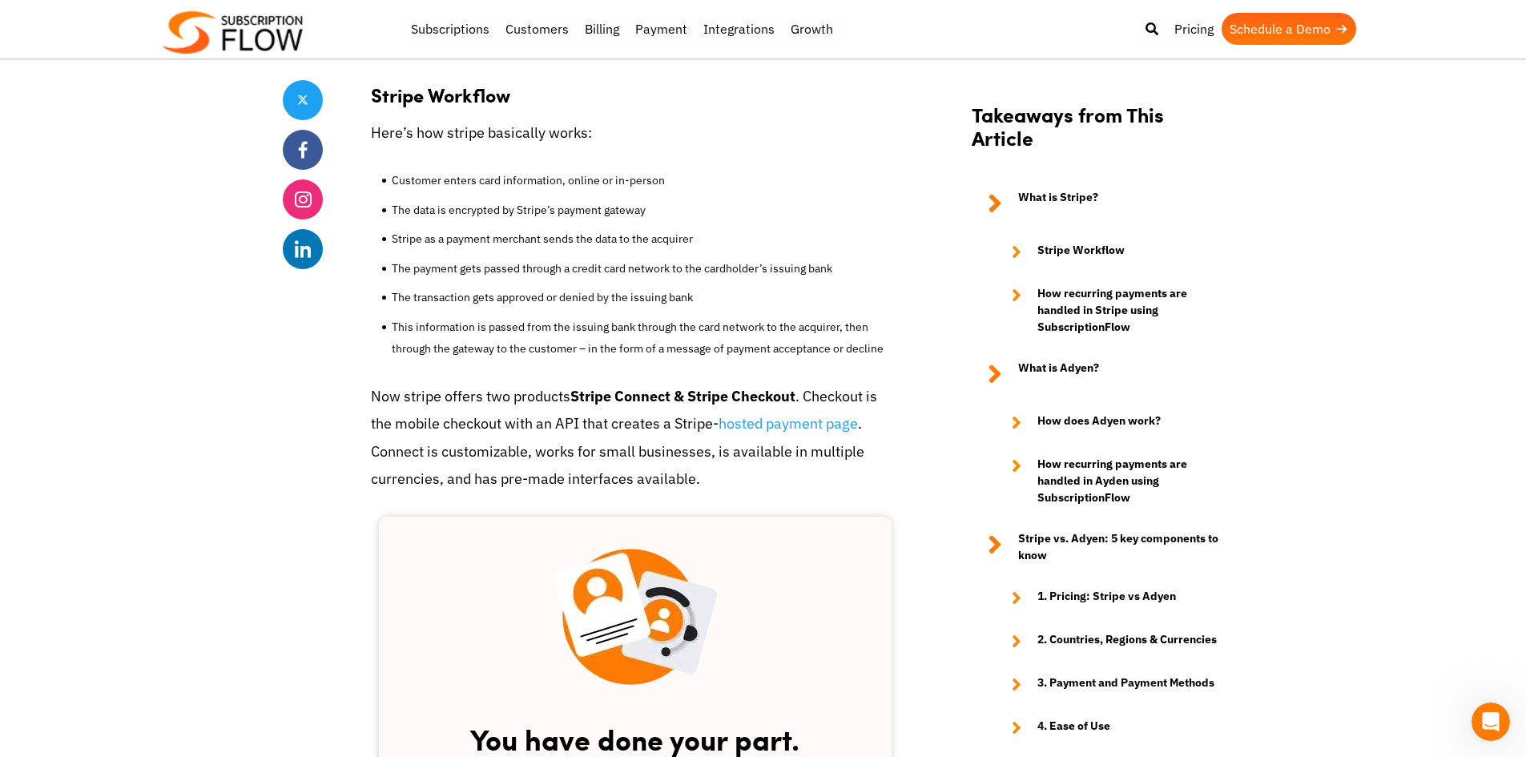
scroll to position [2178, 0]
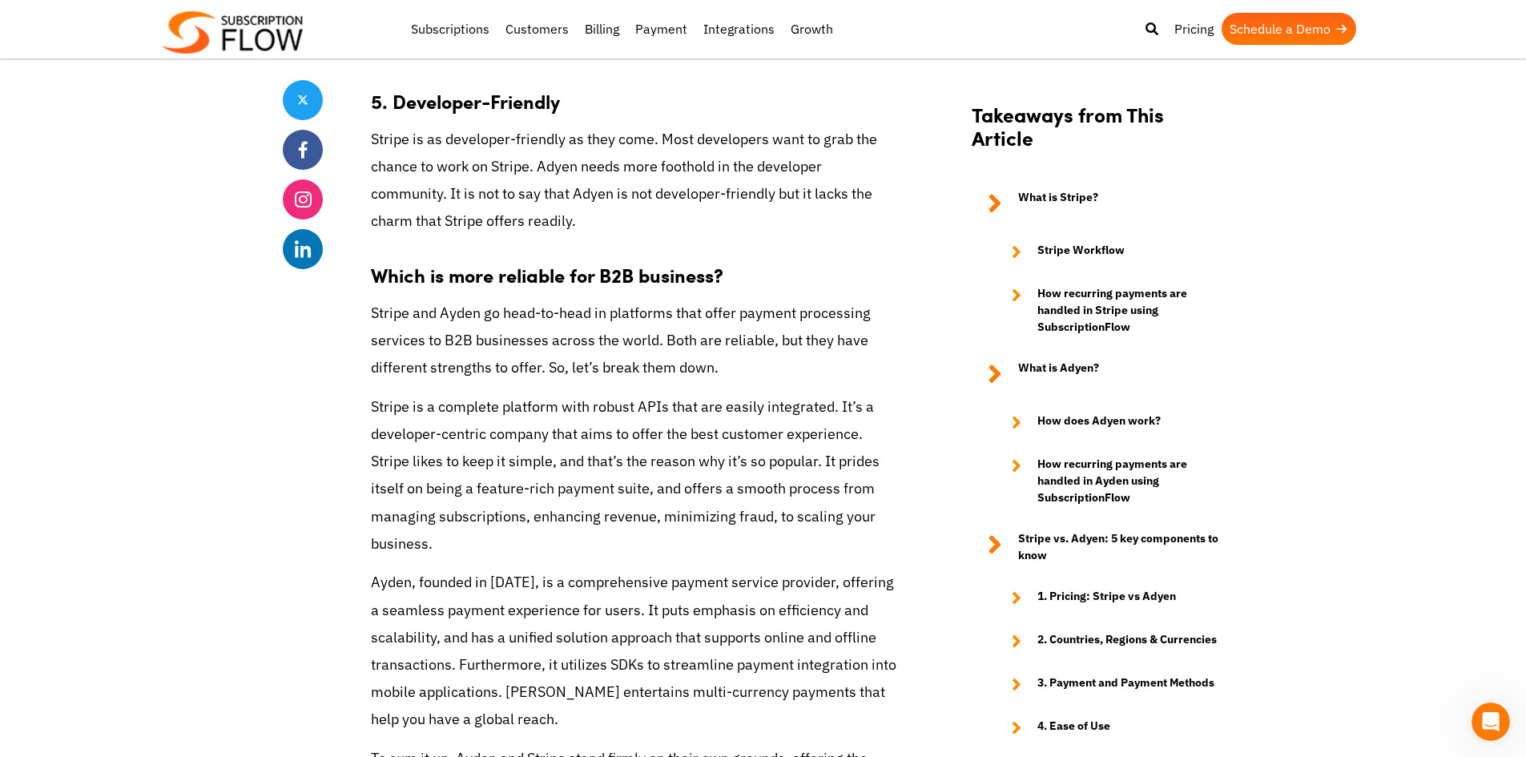
scroll to position [7094, 0]
